Goal: Use online tool/utility: Utilize a website feature to perform a specific function

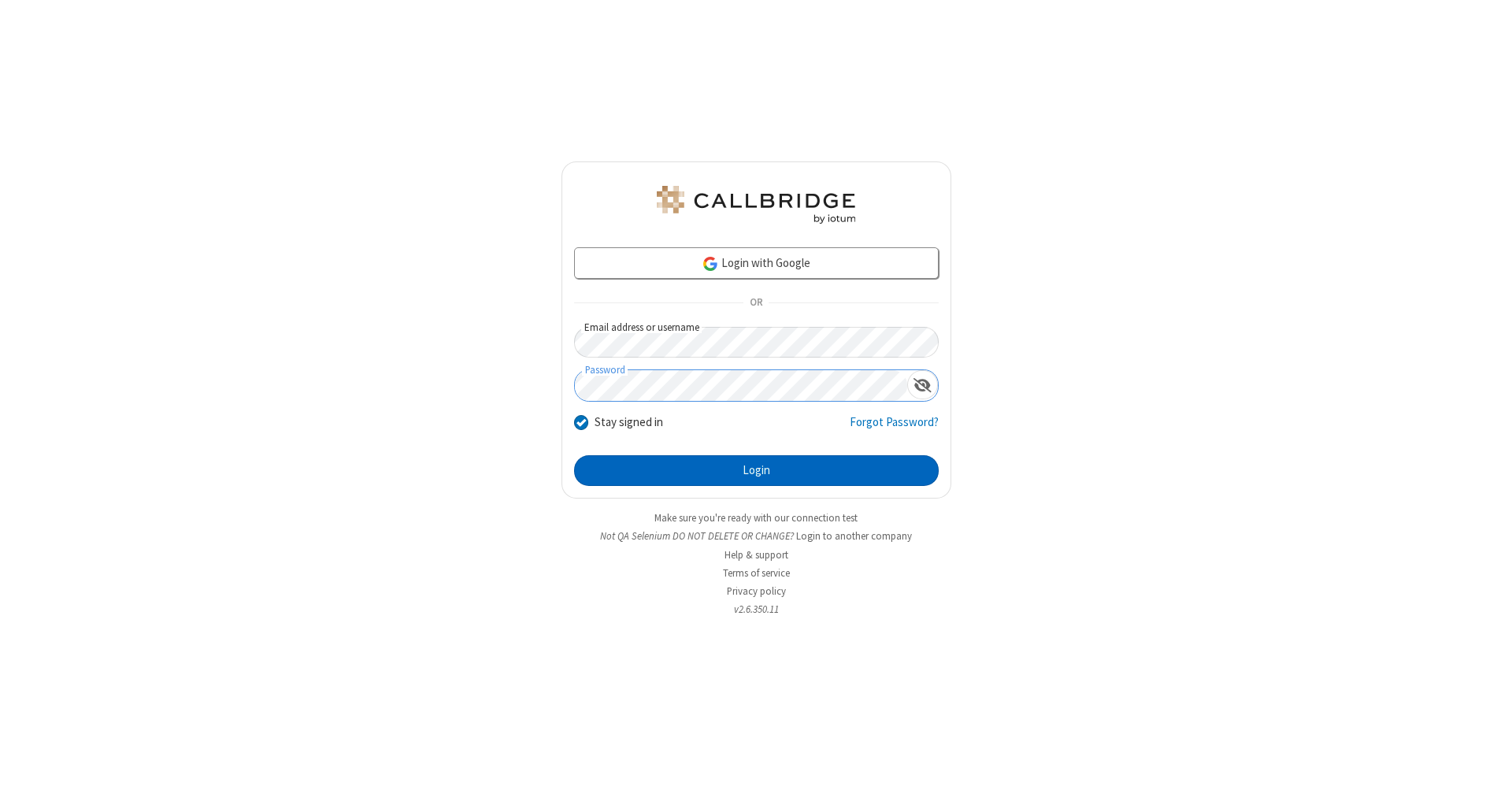
click at [756, 471] on button "Login" at bounding box center [756, 470] width 364 height 31
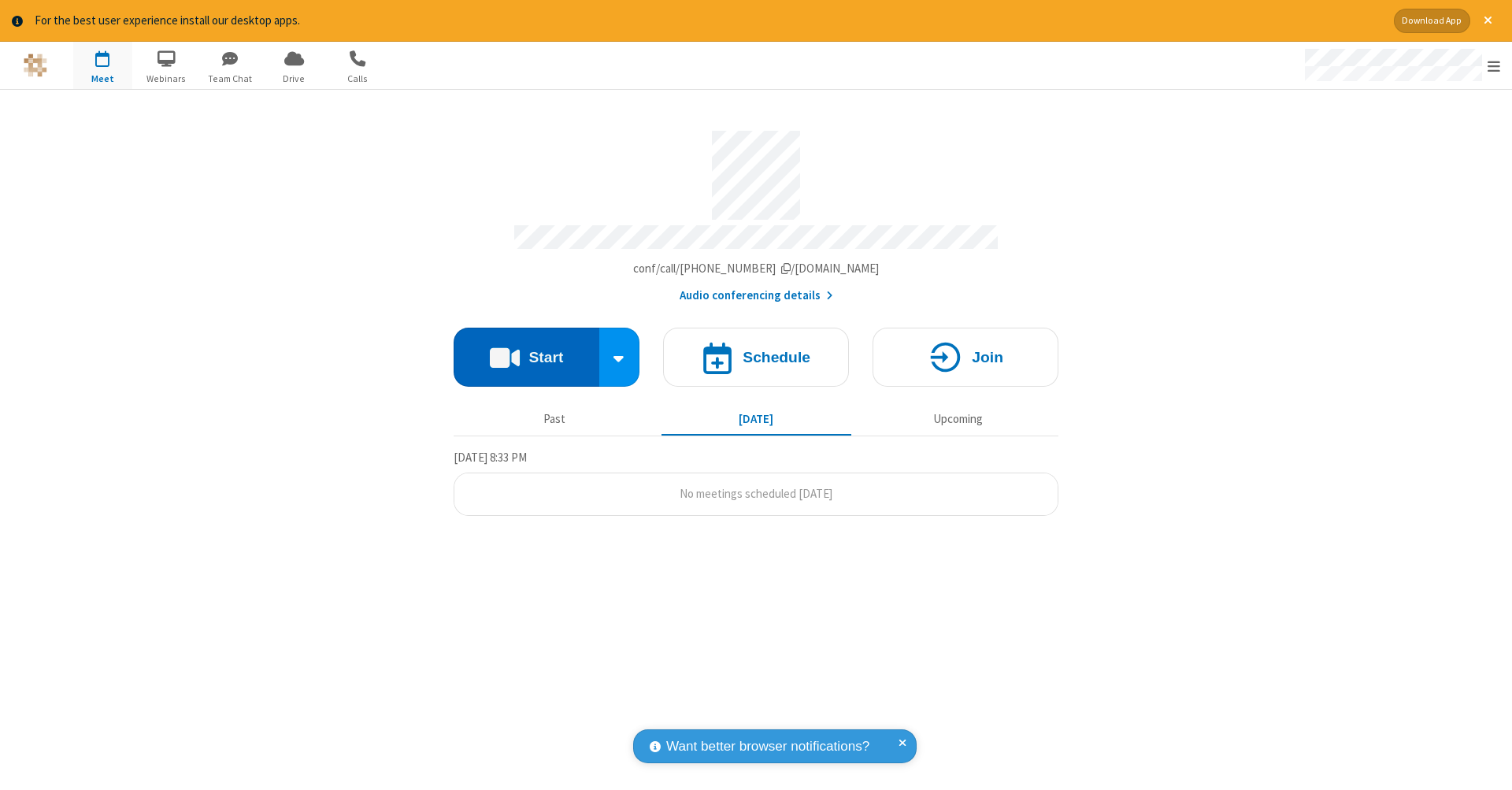
click at [526, 348] on button "Start" at bounding box center [526, 357] width 145 height 59
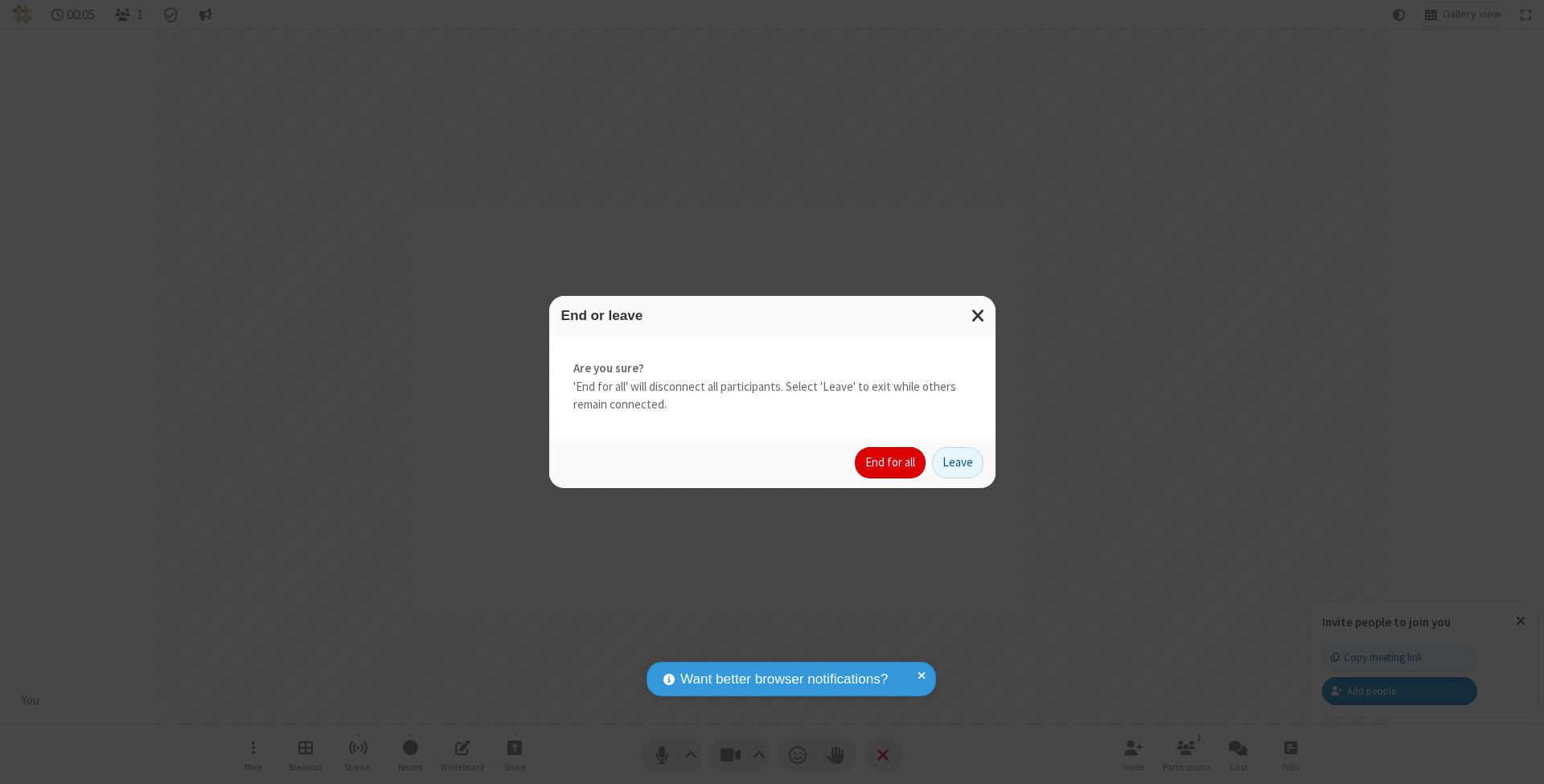
click at [891, 461] on button "End for all" at bounding box center [890, 462] width 71 height 32
